Goal: Transaction & Acquisition: Purchase product/service

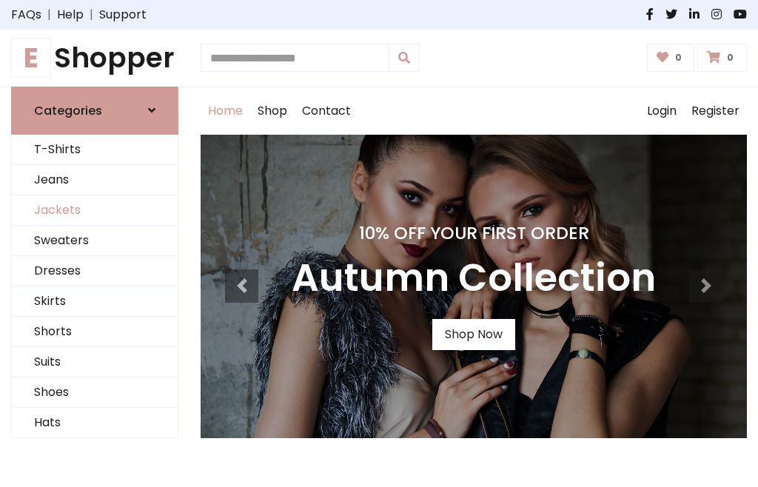
click at [95, 210] on link "Jackets" at bounding box center [95, 210] width 166 height 30
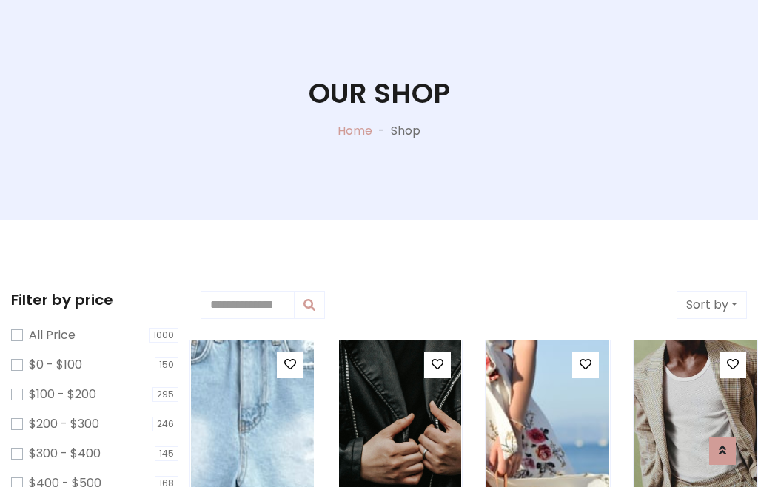
scroll to position [75, 0]
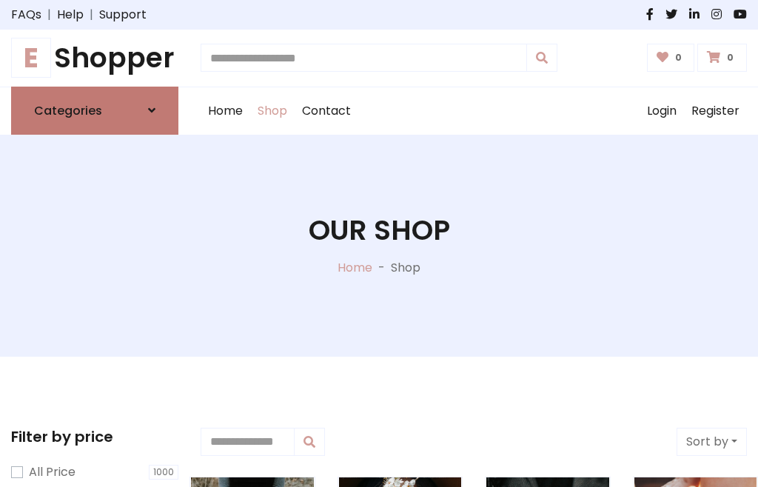
click at [95, 110] on h6 "Categories" at bounding box center [68, 111] width 68 height 14
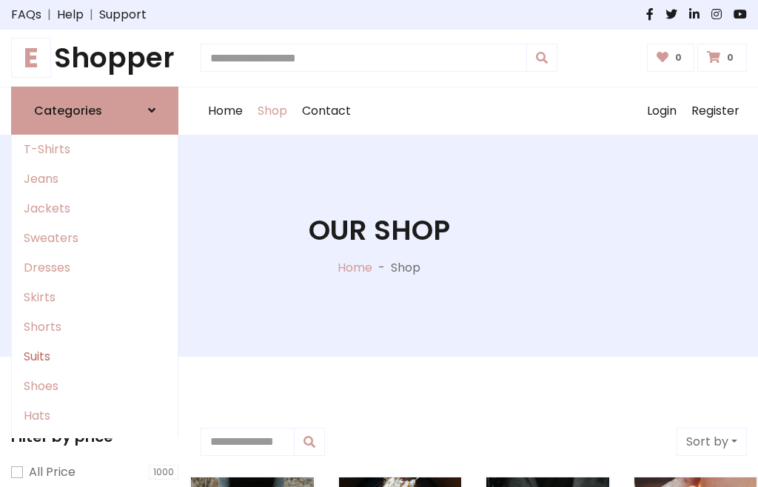
click at [95, 356] on link "Suits" at bounding box center [95, 357] width 166 height 30
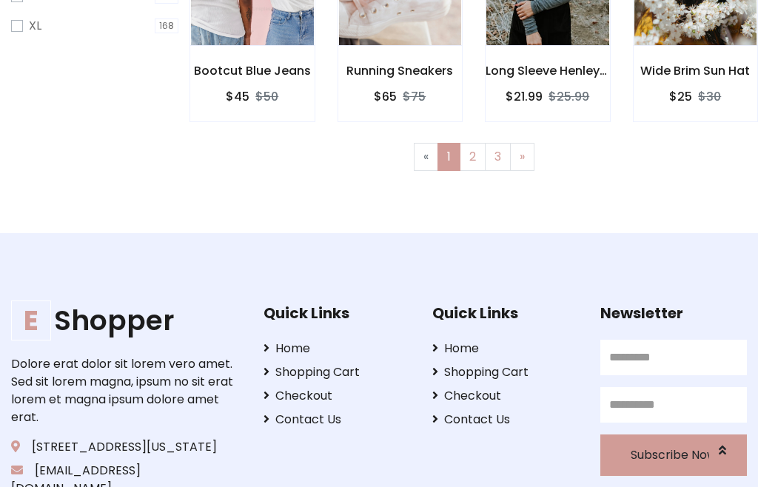
scroll to position [627, 0]
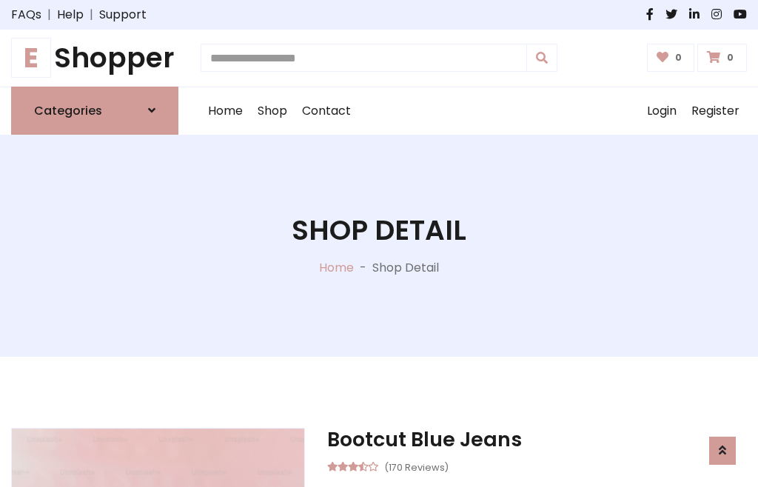
scroll to position [1251, 0]
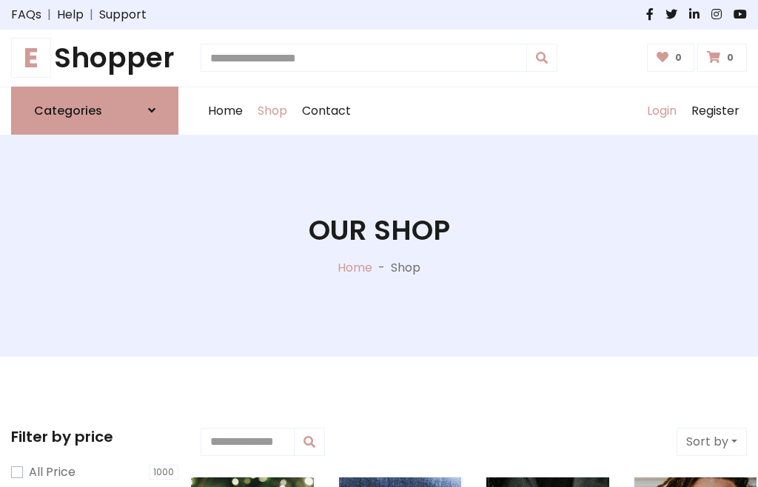
click at [661, 110] on link "Login" at bounding box center [661, 110] width 44 height 47
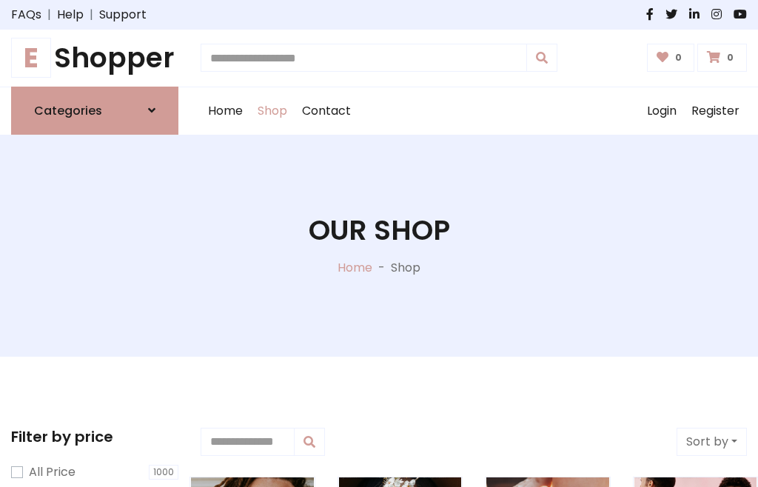
scroll to position [75, 0]
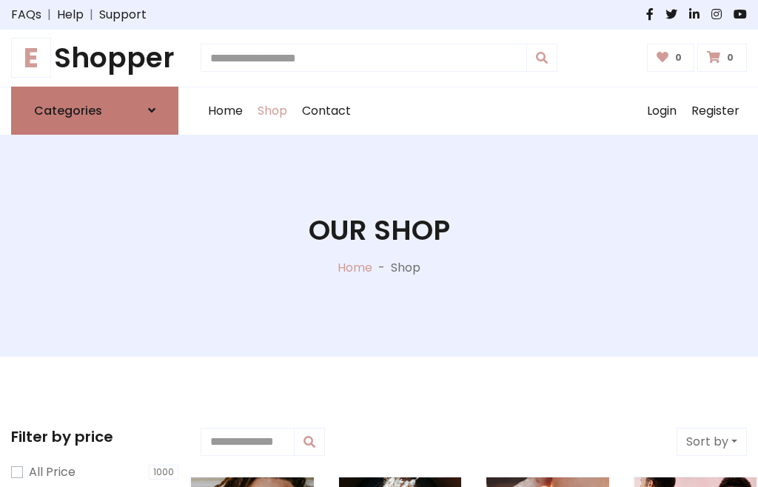
click at [152, 110] on icon at bounding box center [151, 110] width 7 height 12
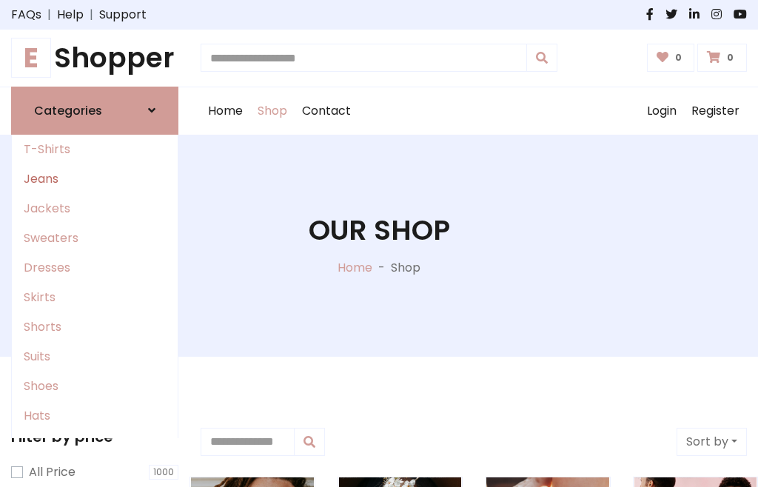
click at [95, 178] on link "Jeans" at bounding box center [95, 179] width 166 height 30
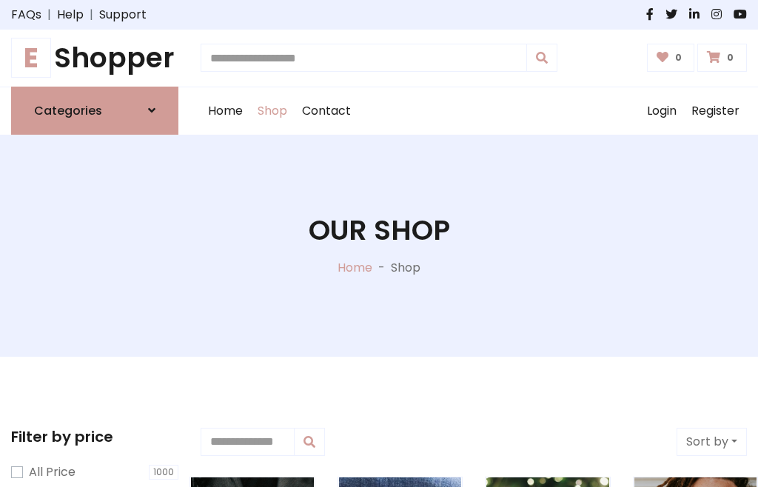
scroll to position [75, 0]
